Goal: Transaction & Acquisition: Purchase product/service

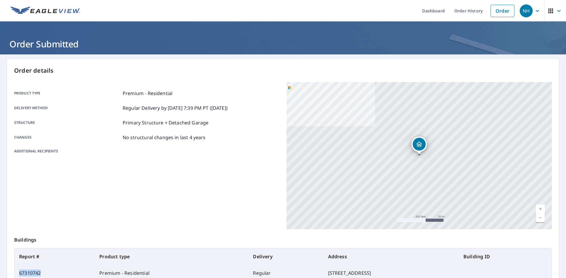
scroll to position [26, 0]
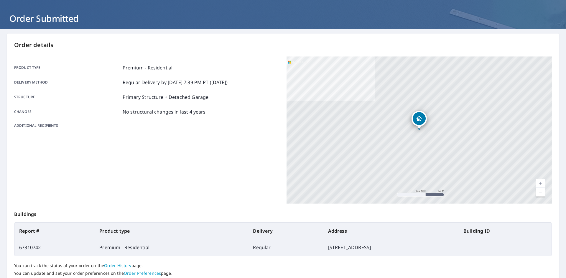
click at [477, 46] on p "Order details" at bounding box center [282, 45] width 537 height 9
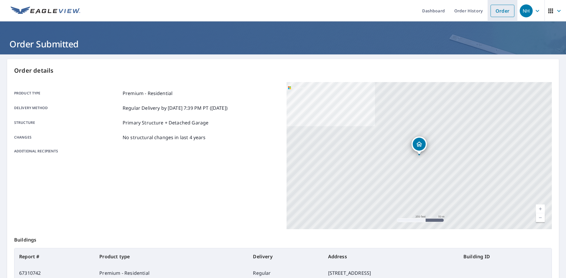
click at [497, 12] on link "Order" at bounding box center [502, 11] width 24 height 12
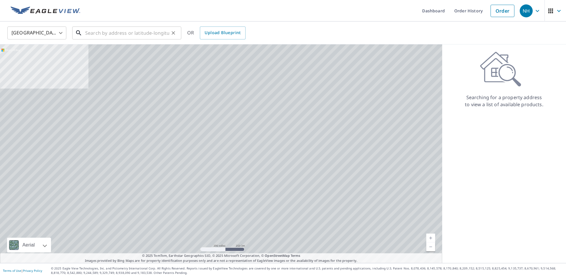
click at [123, 36] on input "text" at bounding box center [127, 33] width 84 height 16
paste input "[STREET_ADDRESS]"
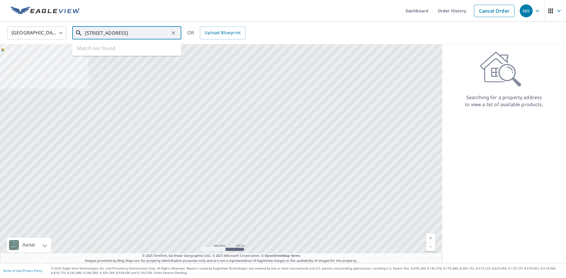
scroll to position [0, 34]
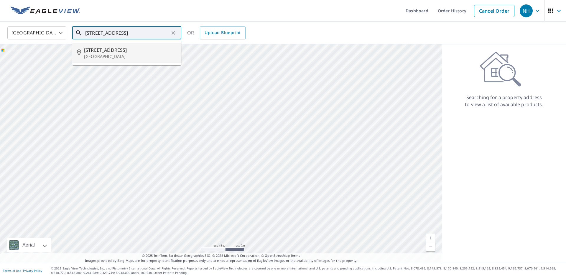
click at [134, 54] on p "[GEOGRAPHIC_DATA]" at bounding box center [130, 57] width 92 height 6
type input "[STREET_ADDRESS]"
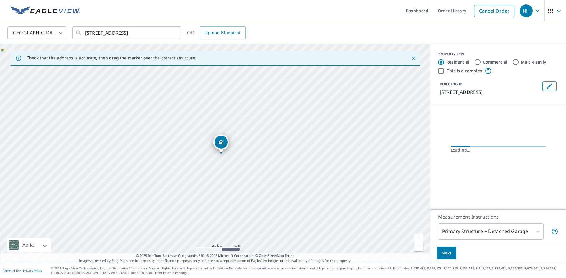
scroll to position [0, 0]
click at [446, 253] on span "Next" at bounding box center [446, 253] width 10 height 7
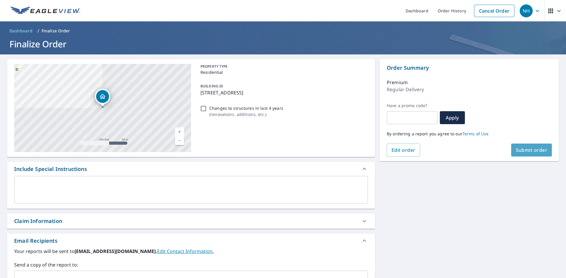
click at [523, 152] on span "Submit order" at bounding box center [531, 150] width 32 height 6
checkbox input "true"
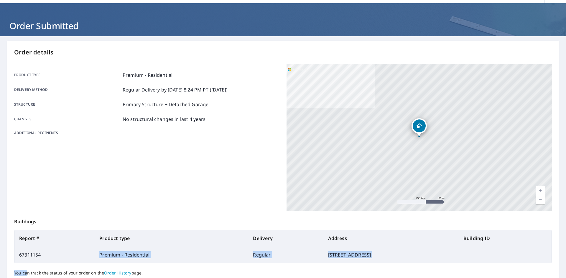
scroll to position [19, 0]
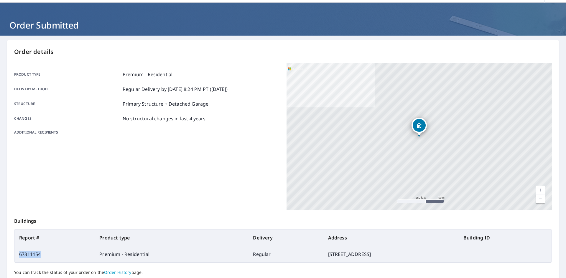
drag, startPoint x: 43, startPoint y: 275, endPoint x: 19, endPoint y: 254, distance: 31.3
click at [19, 254] on td "67311154" at bounding box center [54, 254] width 80 height 16
copy td "67311154"
click at [397, 54] on p "Order details" at bounding box center [282, 51] width 537 height 9
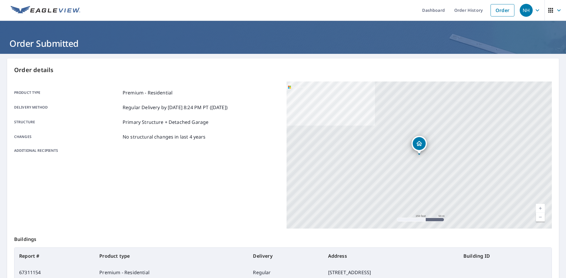
scroll to position [0, 0]
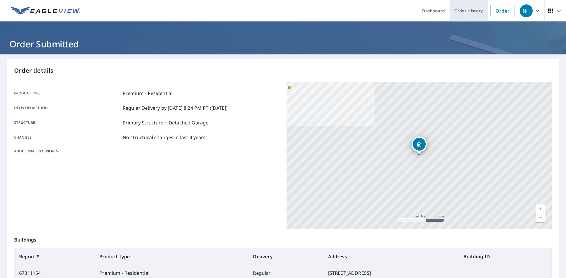
click at [476, 17] on link "Order History" at bounding box center [468, 11] width 38 height 22
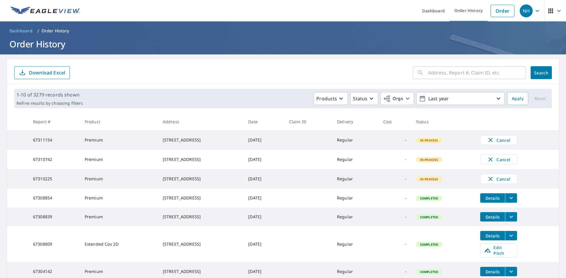
click at [446, 75] on input "text" at bounding box center [477, 73] width 98 height 16
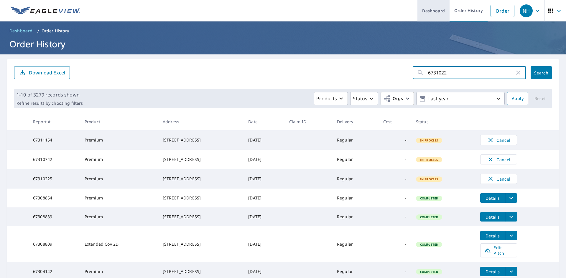
type input "67310225"
click button "Search" at bounding box center [540, 72] width 21 height 13
